Goal: Information Seeking & Learning: Learn about a topic

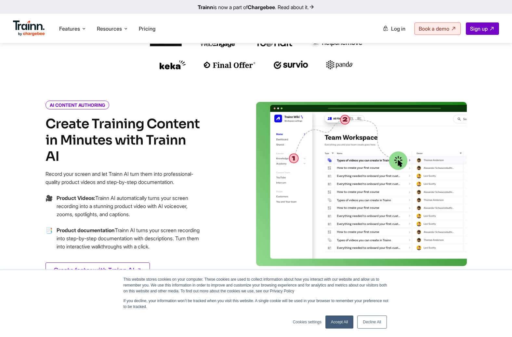
scroll to position [279, 0]
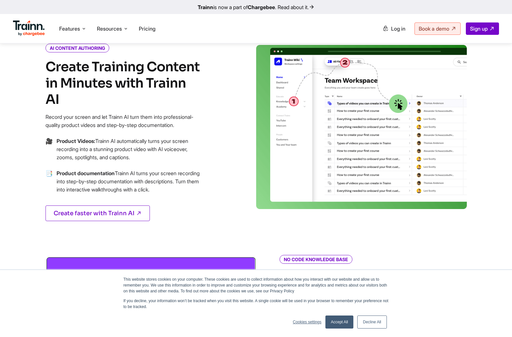
click at [316, 323] on link "Cookies settings" at bounding box center [307, 322] width 29 height 6
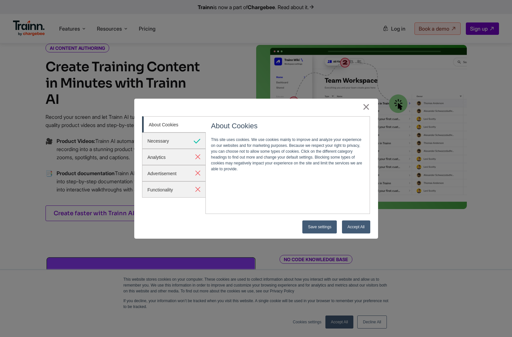
click at [325, 232] on link "Save settings" at bounding box center [320, 226] width 34 height 13
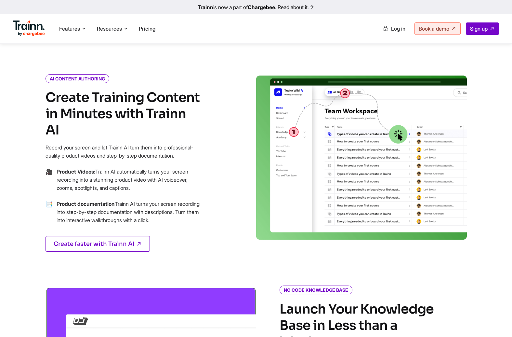
scroll to position [256, 0]
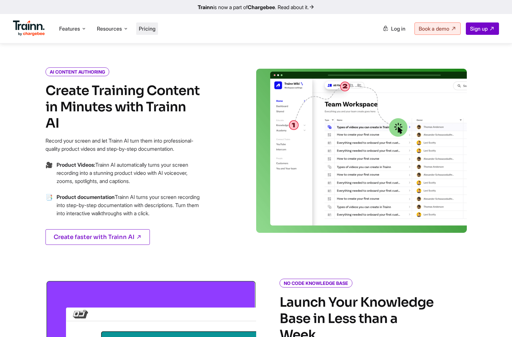
click at [149, 30] on span "Pricing" at bounding box center [147, 28] width 17 height 7
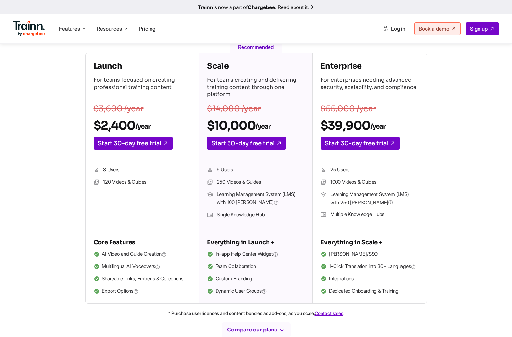
scroll to position [107, 0]
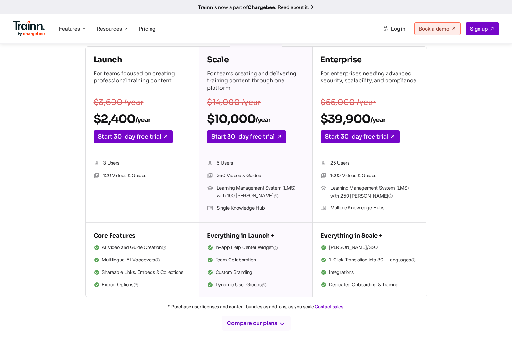
click at [65, 175] on div "Launch For teams focused on creating professional training content $3,600 /year…" at bounding box center [256, 171] width 434 height 251
